Goal: Information Seeking & Learning: Check status

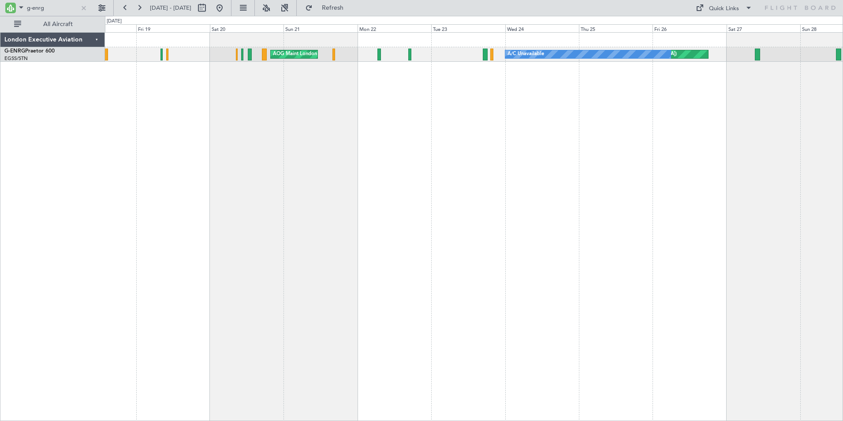
click at [556, 112] on div "Unplanned Maint [GEOGRAPHIC_DATA] ([GEOGRAPHIC_DATA]) A/C Unavailable AOG Maint…" at bounding box center [474, 226] width 738 height 389
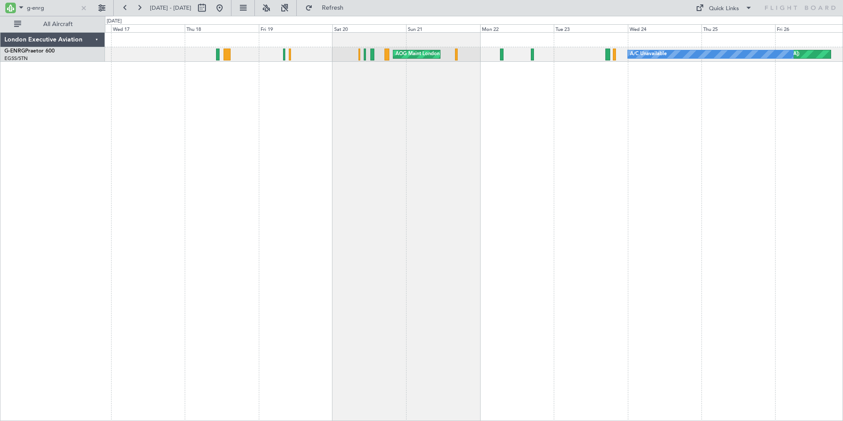
click at [450, 119] on div "Unplanned Maint [GEOGRAPHIC_DATA] ([GEOGRAPHIC_DATA]) A/C Unavailable AOG Maint…" at bounding box center [474, 226] width 738 height 389
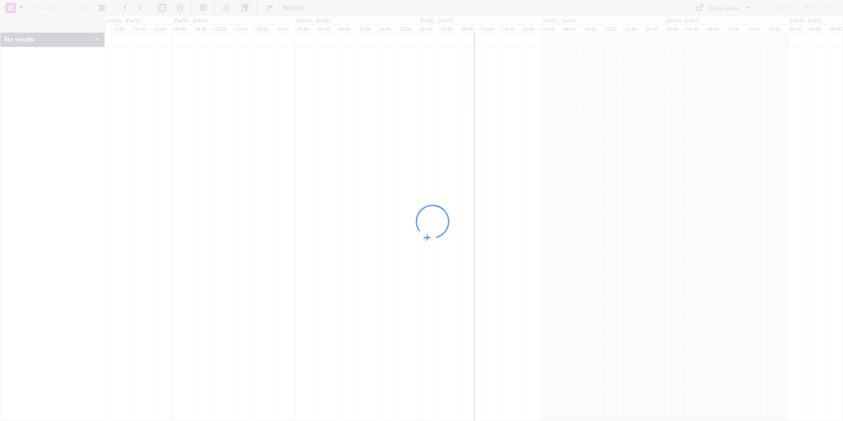
click at [20, 7] on div at bounding box center [421, 210] width 843 height 421
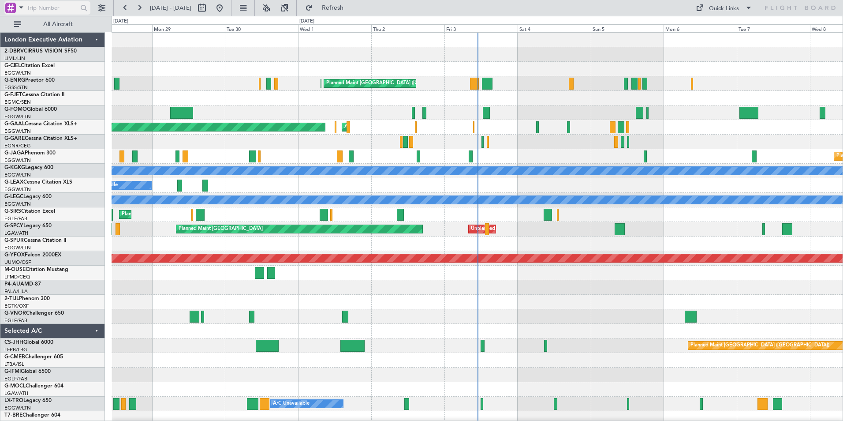
click at [22, 7] on span at bounding box center [21, 7] width 11 height 11
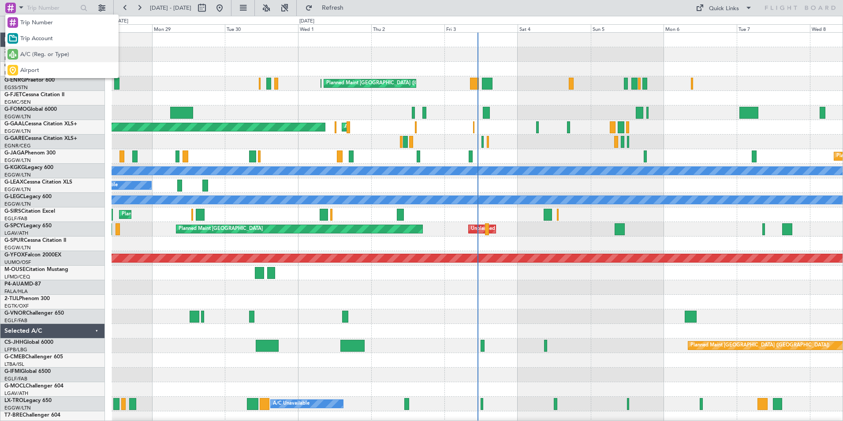
click at [34, 55] on span "A/C (Reg. or Type)" at bounding box center [44, 54] width 49 height 9
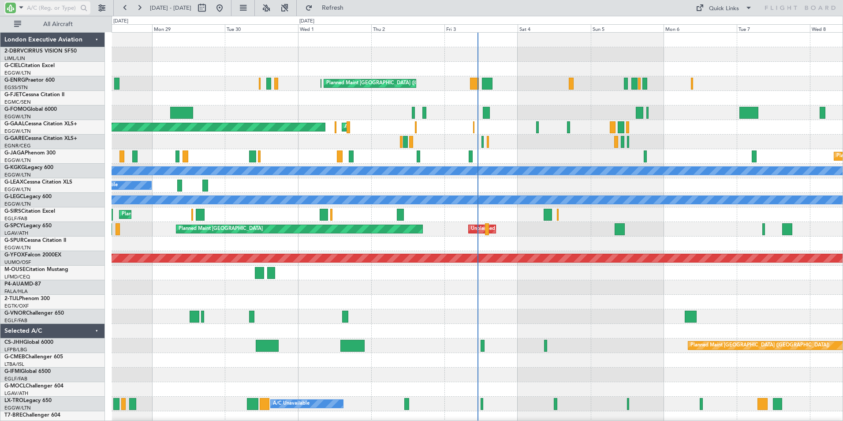
click at [38, 8] on input "text" at bounding box center [52, 7] width 51 height 13
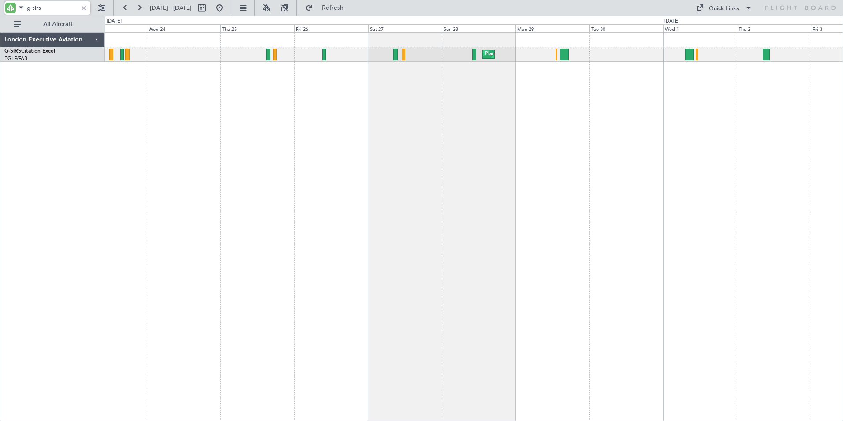
click at [650, 95] on div "Planned Maint [GEOGRAPHIC_DATA] ([GEOGRAPHIC_DATA])" at bounding box center [474, 226] width 738 height 389
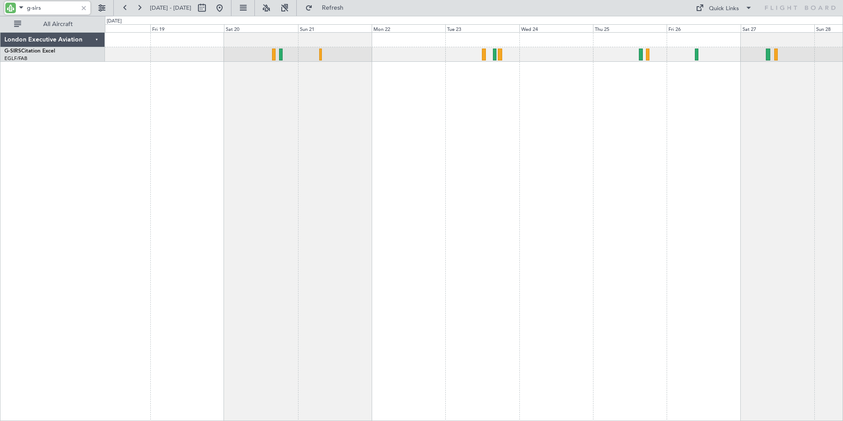
click at [600, 93] on div "Planned Maint [GEOGRAPHIC_DATA] ([GEOGRAPHIC_DATA])" at bounding box center [474, 226] width 738 height 389
click at [389, 91] on div "Planned Maint [GEOGRAPHIC_DATA] ([GEOGRAPHIC_DATA])" at bounding box center [474, 226] width 738 height 389
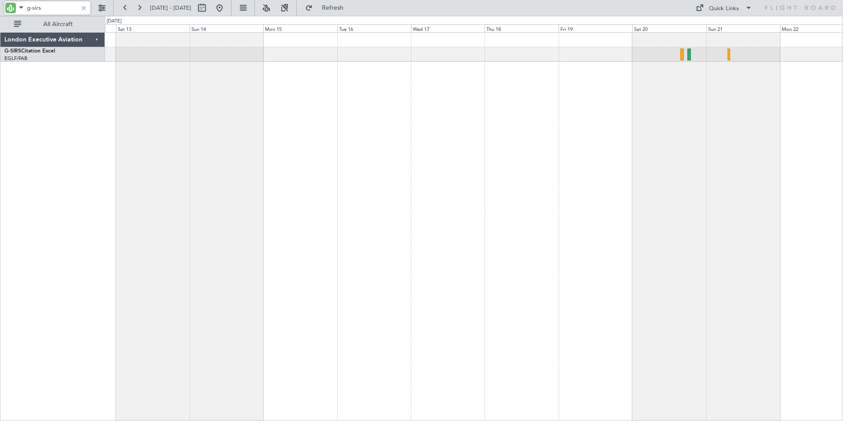
click at [433, 91] on div at bounding box center [474, 226] width 738 height 389
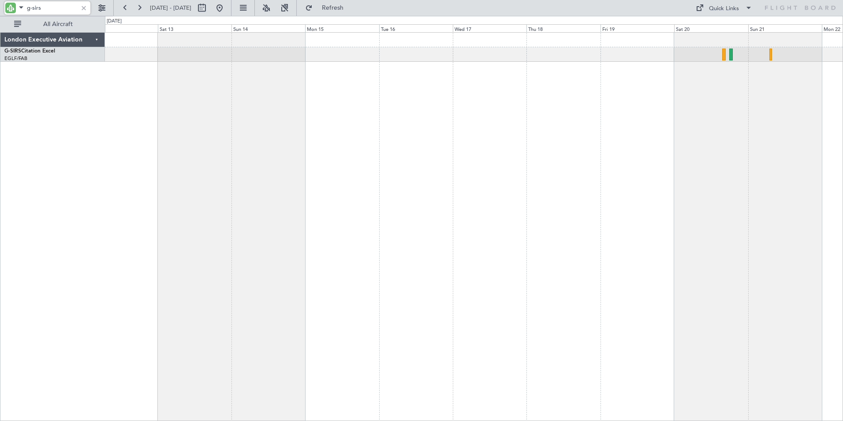
click at [437, 105] on div at bounding box center [474, 226] width 738 height 389
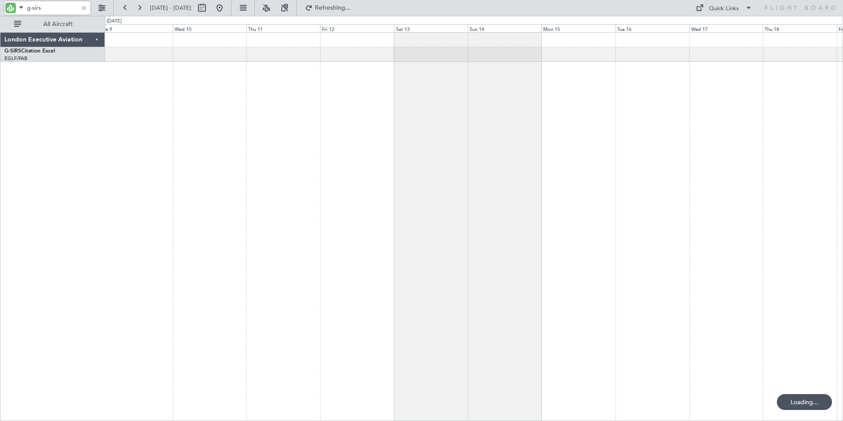
click at [467, 101] on div at bounding box center [474, 226] width 738 height 389
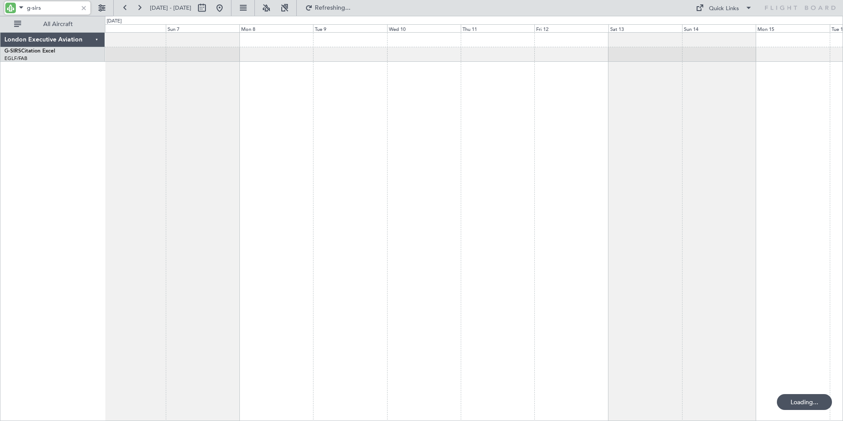
click at [477, 95] on div at bounding box center [474, 226] width 738 height 389
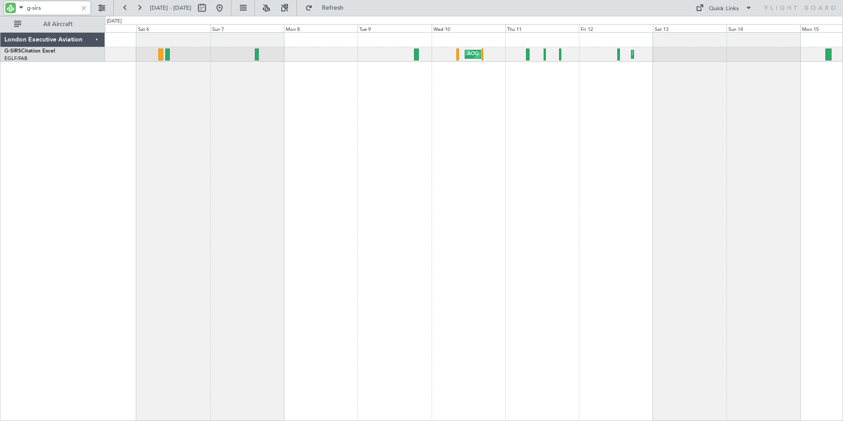
click at [378, 92] on div "Planned Maint [GEOGRAPHIC_DATA] ([GEOGRAPHIC_DATA]) AOG Maint [PERSON_NAME] Pla…" at bounding box center [474, 226] width 738 height 389
drag, startPoint x: 33, startPoint y: 8, endPoint x: 59, endPoint y: 11, distance: 26.6
click at [59, 11] on input "g-sirs" at bounding box center [52, 7] width 51 height 13
drag, startPoint x: 33, startPoint y: 6, endPoint x: 67, endPoint y: 11, distance: 34.8
click at [67, 11] on input "g-[PERSON_NAME]" at bounding box center [52, 7] width 51 height 13
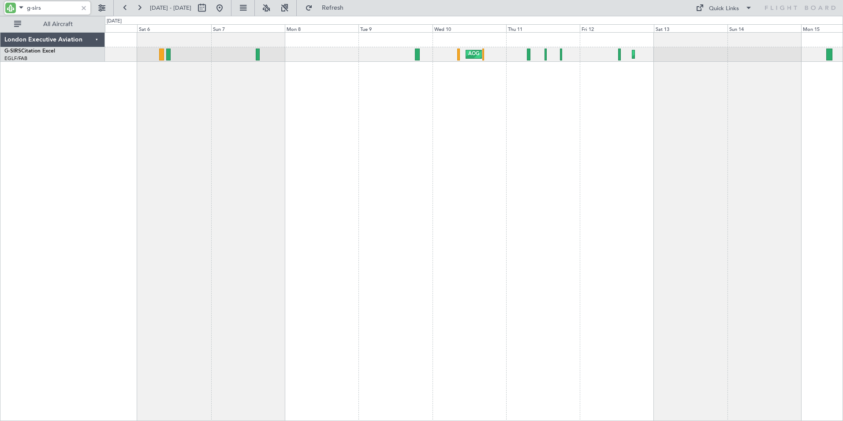
drag, startPoint x: 43, startPoint y: 6, endPoint x: 34, endPoint y: 8, distance: 9.4
click at [19, 0] on div "g-sirs" at bounding box center [56, 8] width 113 height 16
click at [50, 9] on input "g-sirs" at bounding box center [52, 7] width 51 height 13
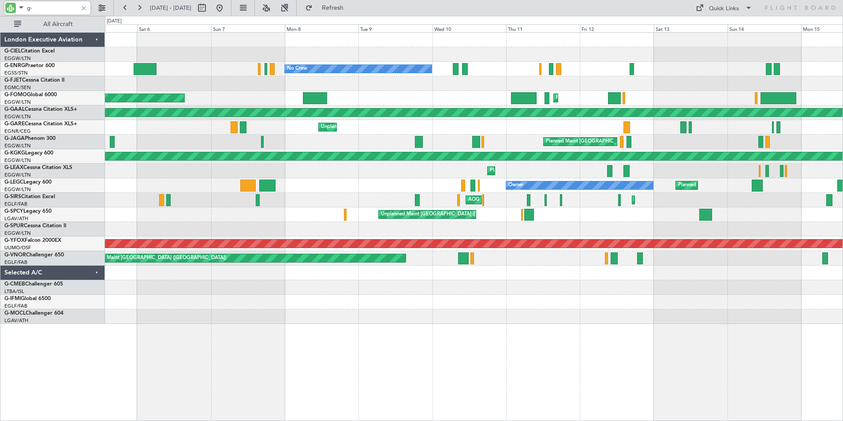
click at [51, 7] on input "g-" at bounding box center [52, 7] width 51 height 13
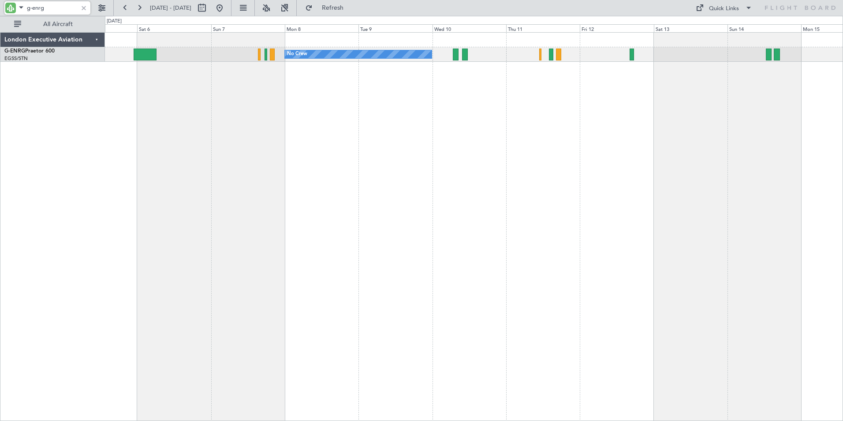
type input "g-enrg"
